Goal: Transaction & Acquisition: Purchase product/service

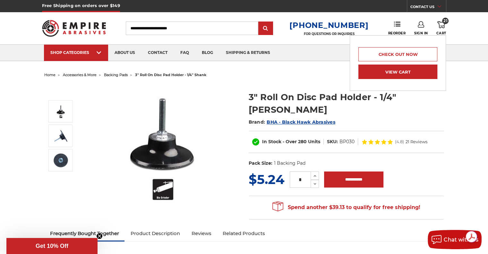
click at [403, 68] on link "View Cart" at bounding box center [398, 72] width 79 height 14
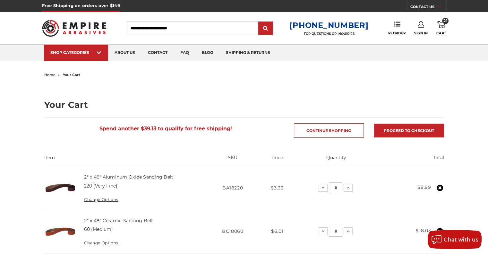
click at [441, 23] on icon at bounding box center [442, 24] width 8 height 7
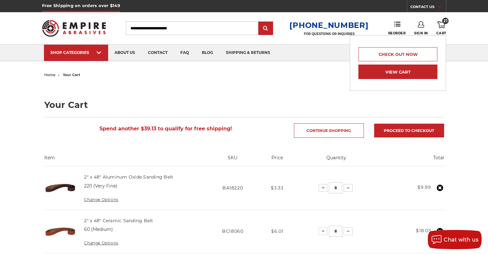
click at [402, 71] on link "View Cart" at bounding box center [398, 72] width 79 height 14
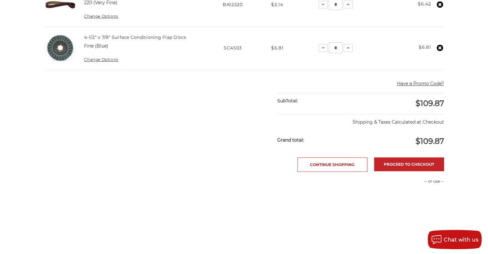
scroll to position [443, 0]
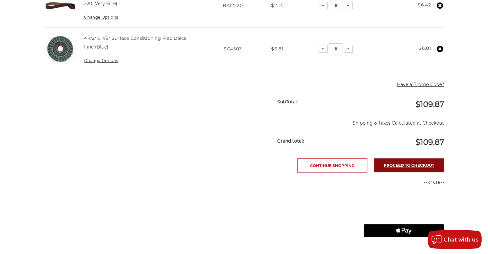
click at [404, 158] on link "Proceed to checkout" at bounding box center [409, 165] width 70 height 14
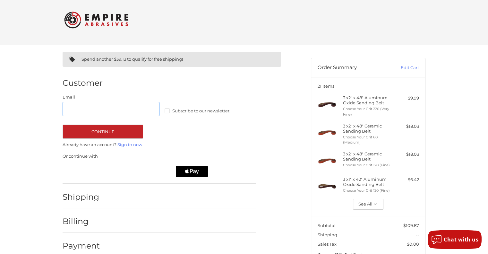
scroll to position [3, 0]
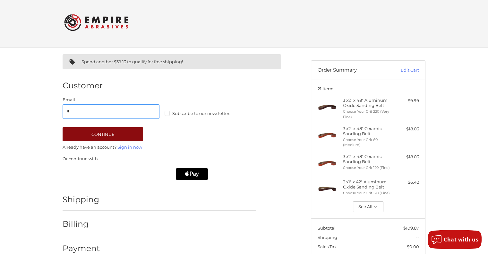
type input "**********"
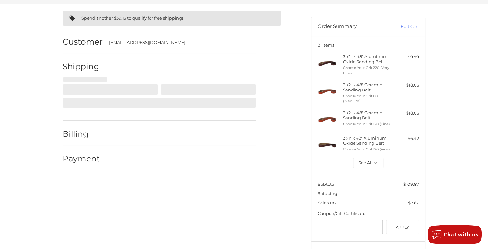
select select "**"
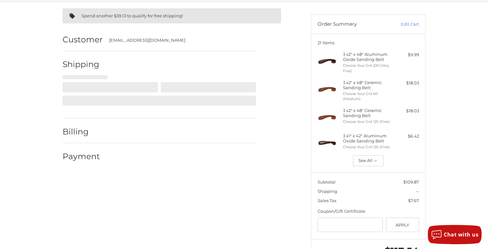
select select "**"
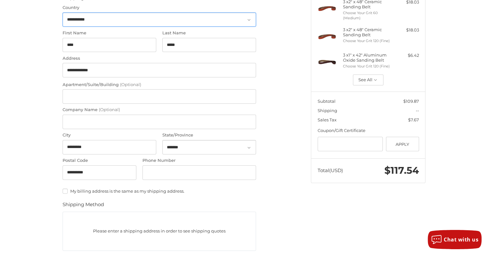
scroll to position [0, 0]
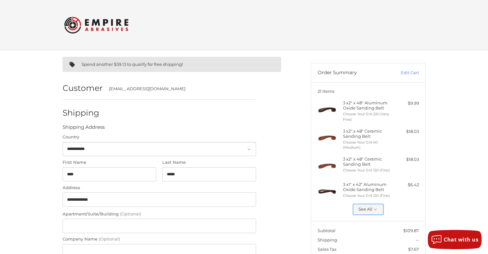
click at [367, 208] on button "See All" at bounding box center [368, 209] width 30 height 11
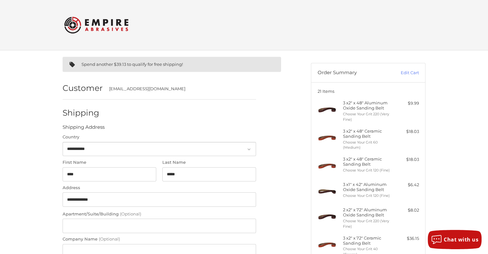
click at [103, 20] on img at bounding box center [96, 25] width 64 height 25
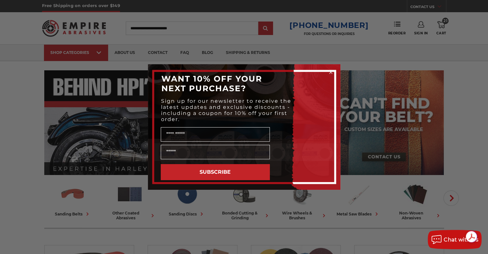
click at [330, 69] on circle "Close dialog" at bounding box center [331, 72] width 6 height 6
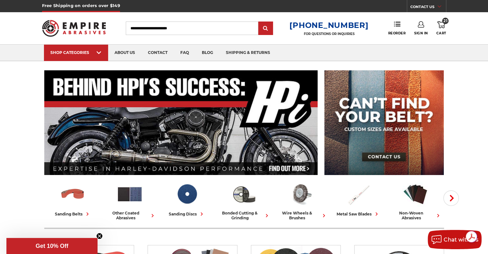
click at [442, 24] on icon at bounding box center [442, 24] width 8 height 7
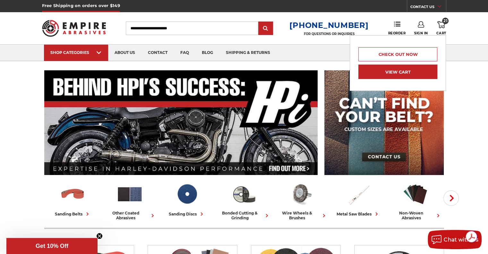
click at [400, 68] on link "View Cart" at bounding box center [398, 72] width 79 height 14
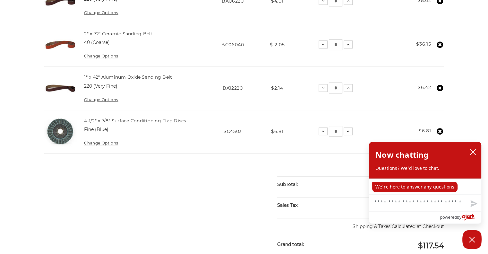
scroll to position [360, 0]
click at [476, 149] on icon "close chatbox" at bounding box center [473, 152] width 6 height 6
